Goal: Task Accomplishment & Management: Manage account settings

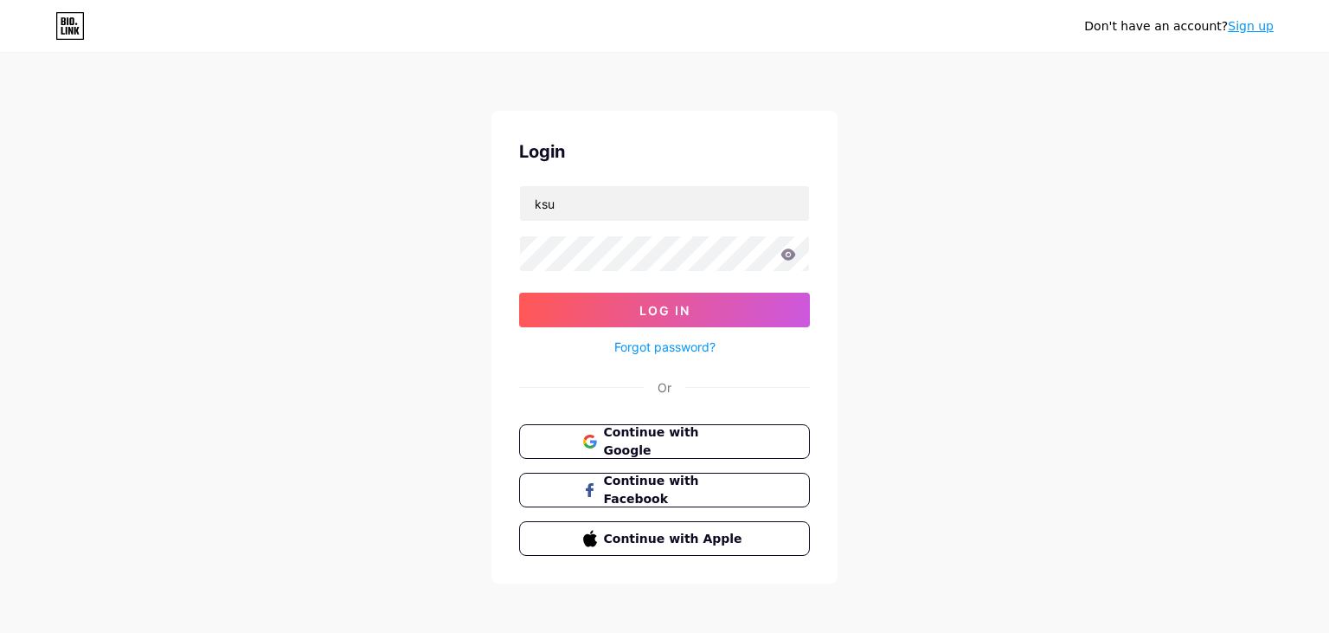
type input "ksu"
click at [519, 293] on button "Log In" at bounding box center [664, 310] width 291 height 35
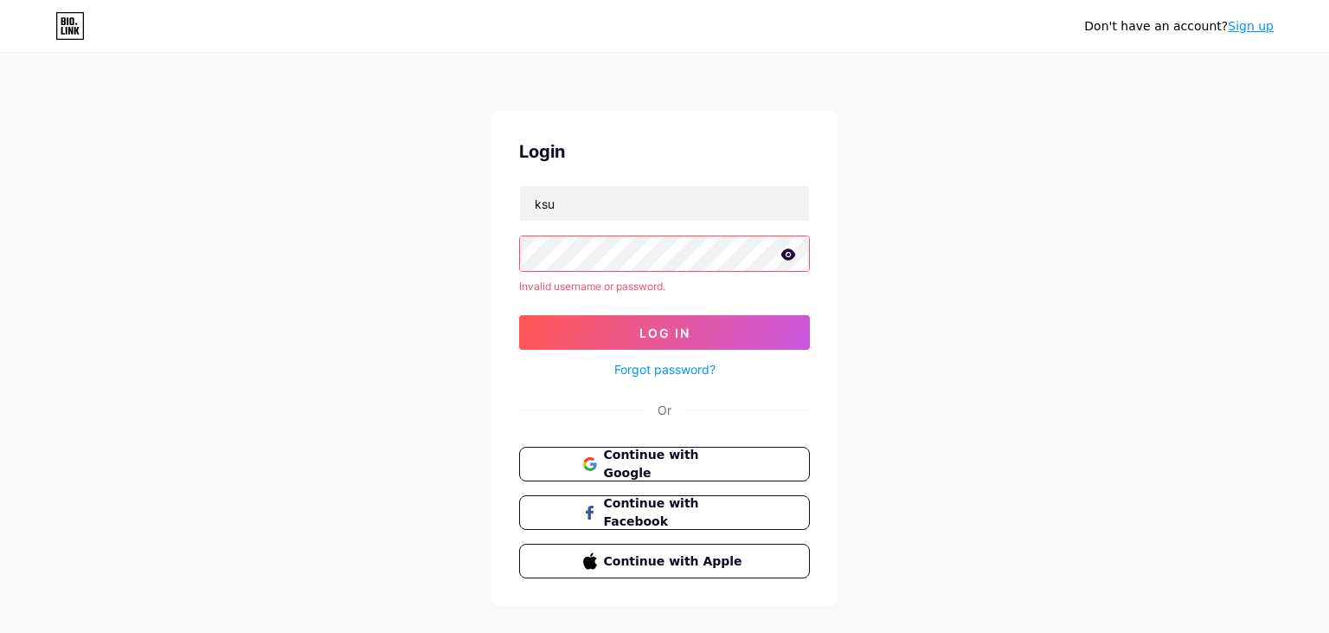
click at [788, 251] on icon at bounding box center [789, 254] width 16 height 12
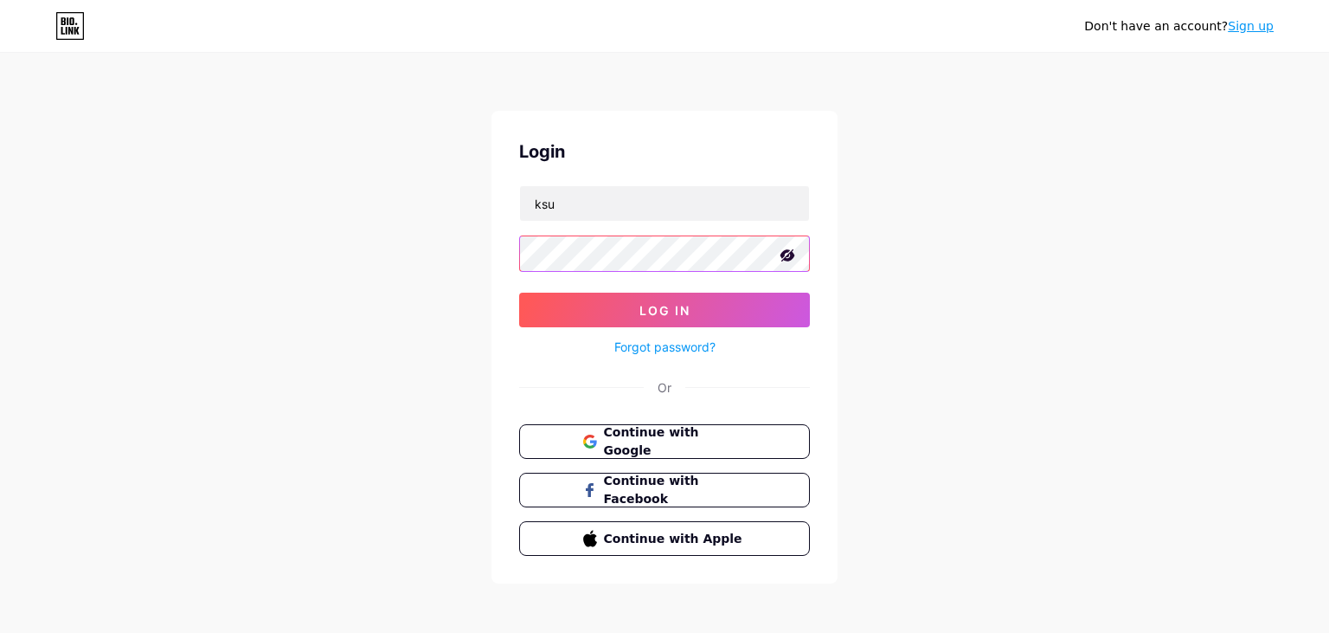
click at [519, 293] on button "Log In" at bounding box center [664, 310] width 291 height 35
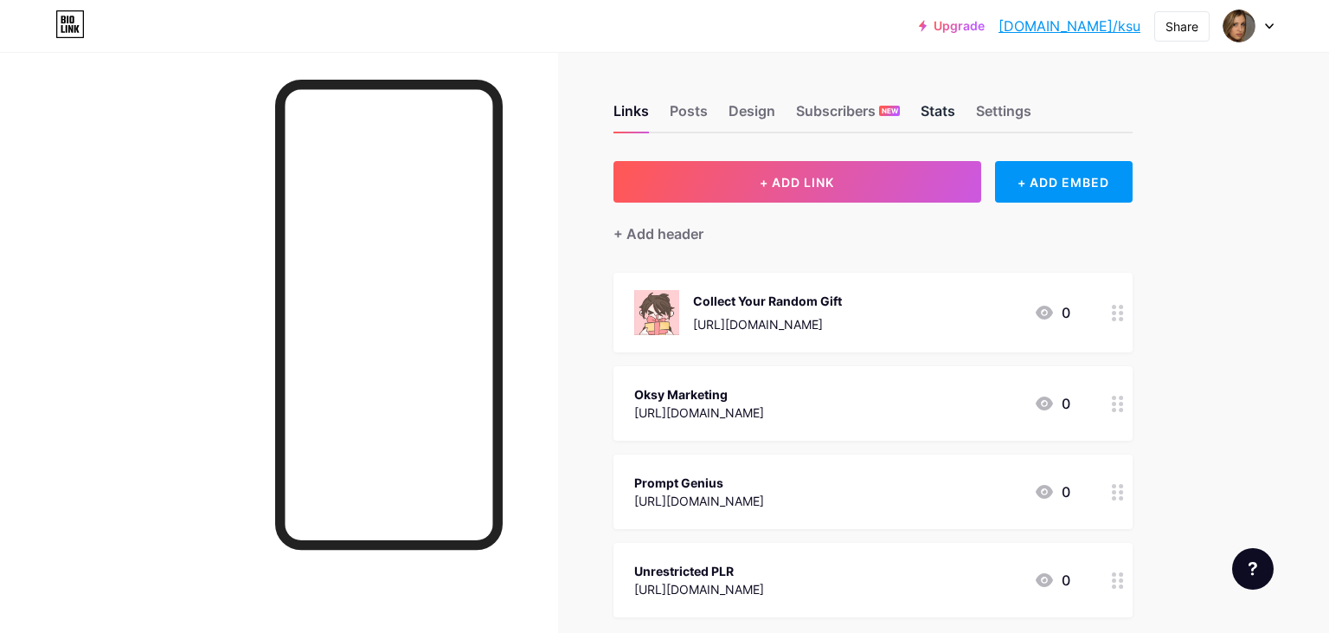
click at [926, 109] on div "Stats" at bounding box center [938, 115] width 35 height 31
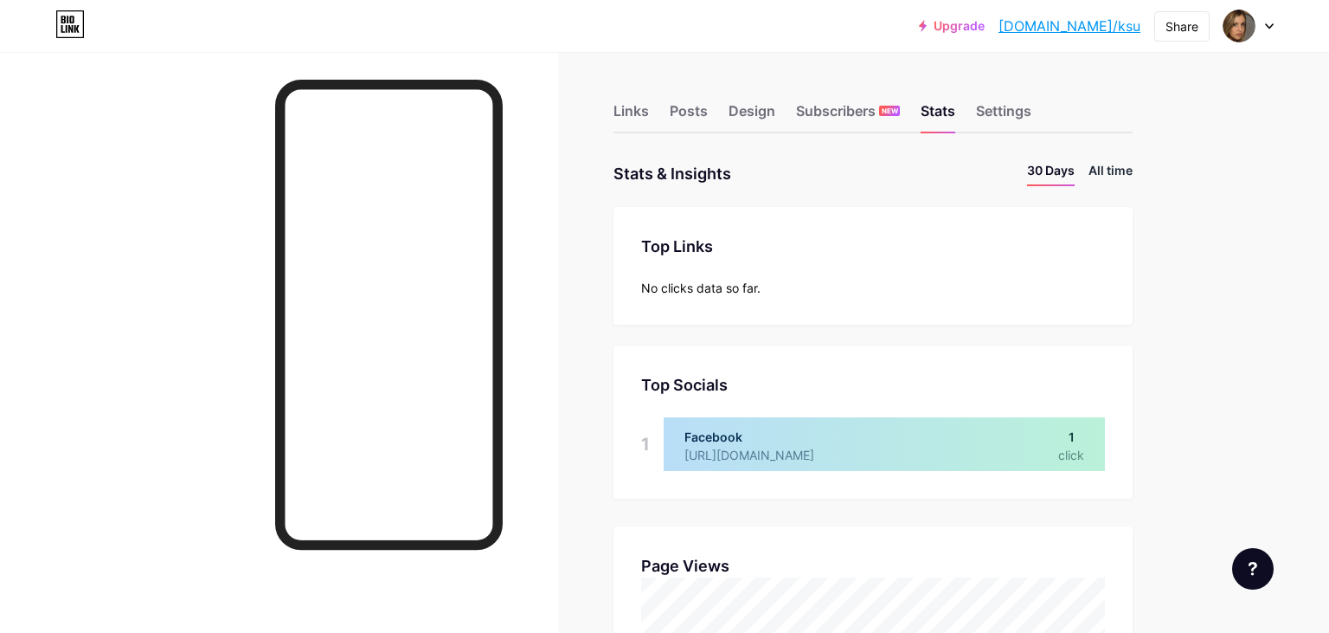
click at [1116, 170] on li "All time" at bounding box center [1111, 173] width 44 height 25
click at [1272, 26] on icon at bounding box center [1269, 26] width 7 height 4
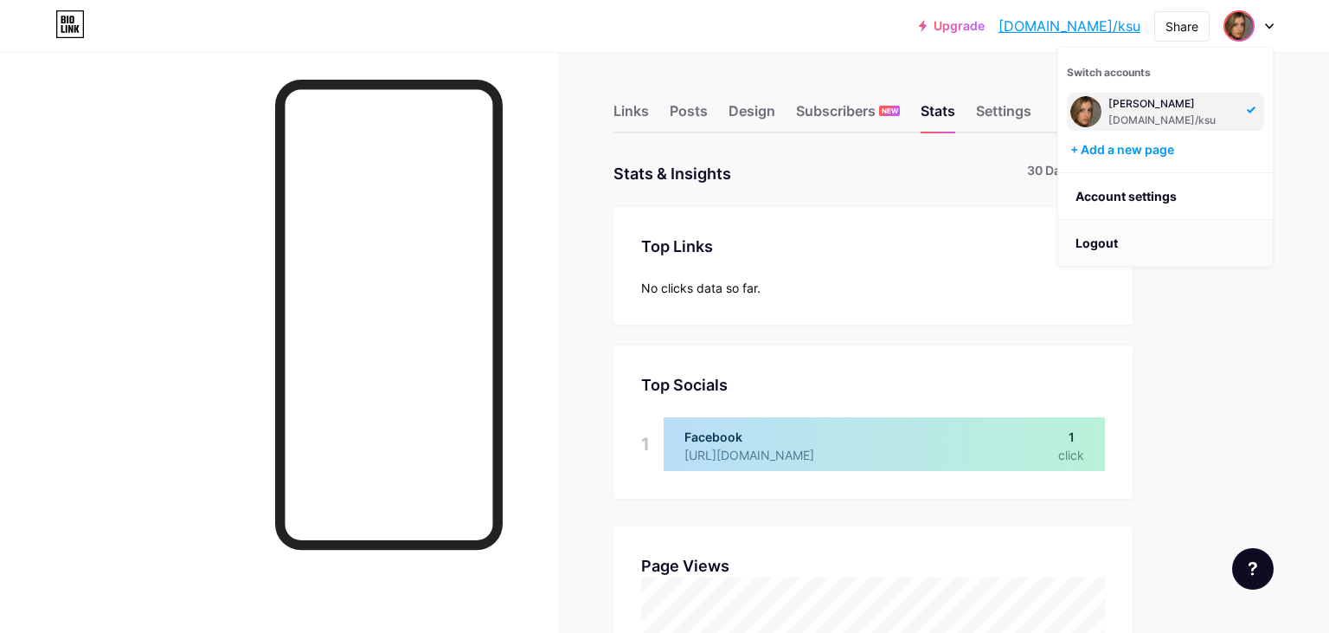
click at [1108, 241] on li "Logout" at bounding box center [1165, 243] width 215 height 47
